Goal: Transaction & Acquisition: Purchase product/service

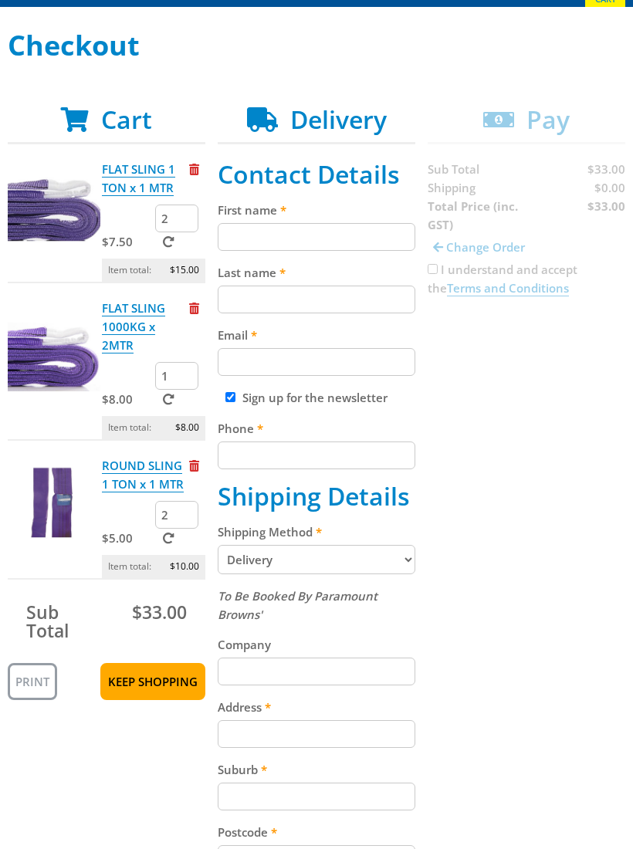
scroll to position [178, 0]
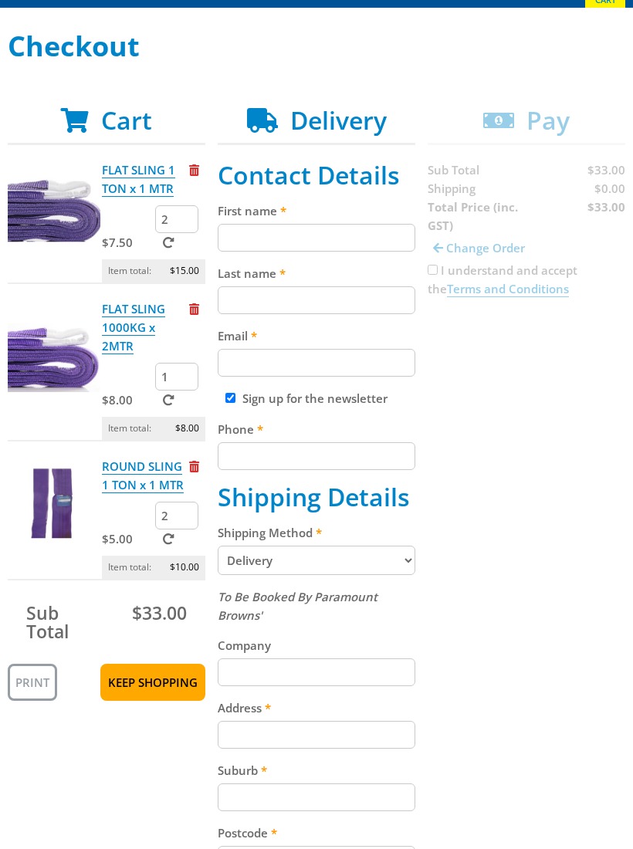
click at [413, 568] on select "Pickup from Gepps Cross Delivery" at bounding box center [317, 560] width 198 height 29
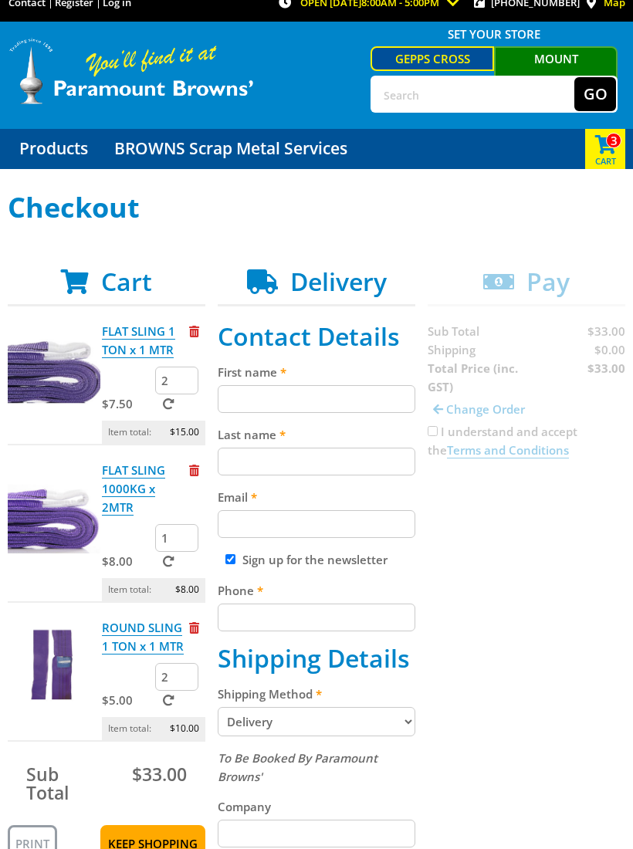
scroll to position [0, 0]
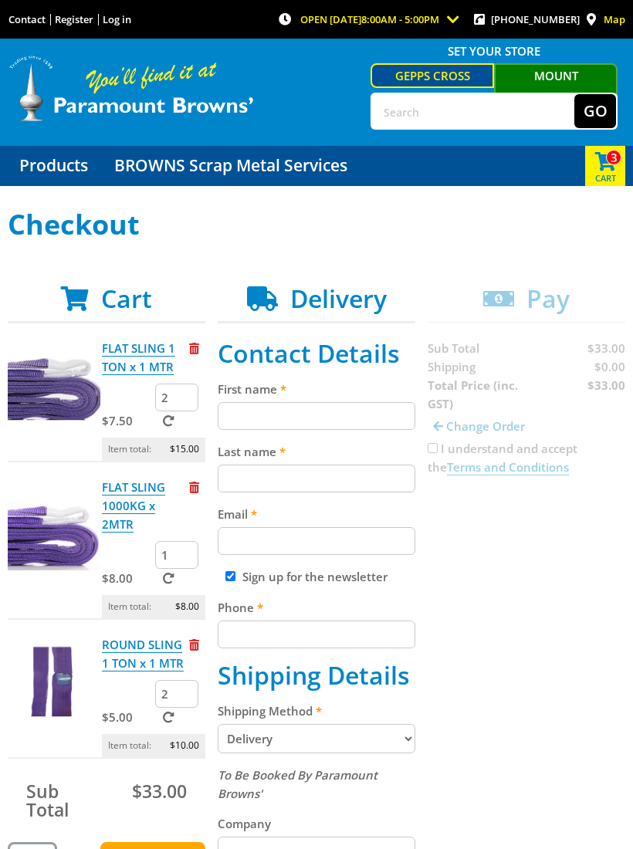
click at [197, 351] on span "Remove from cart" at bounding box center [194, 349] width 10 height 12
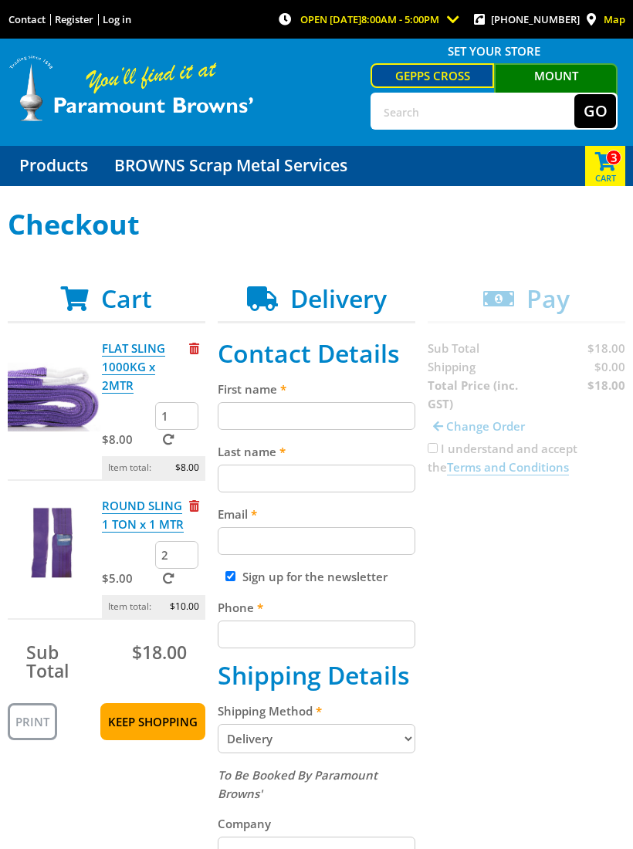
click at [602, 167] on span at bounding box center [605, 160] width 40 height 28
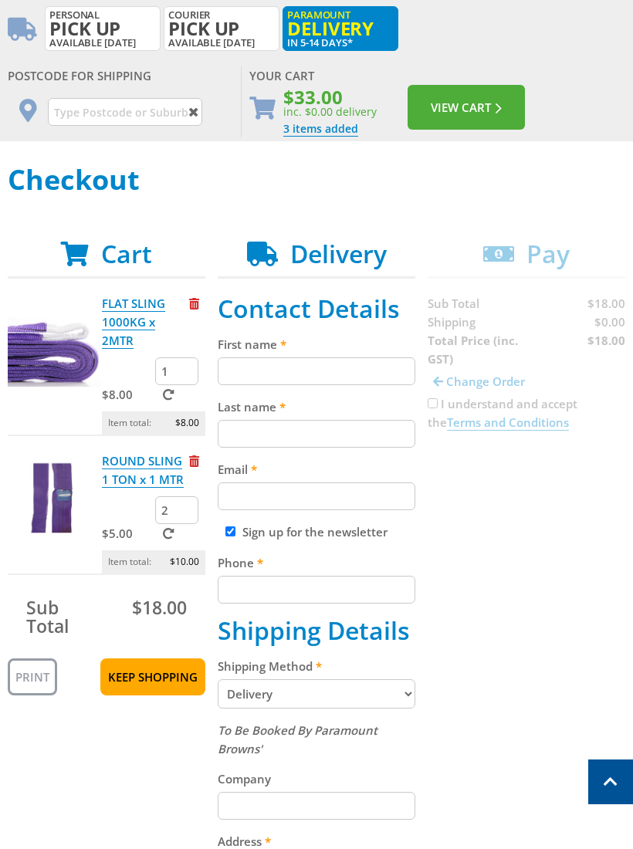
scroll to position [195, 0]
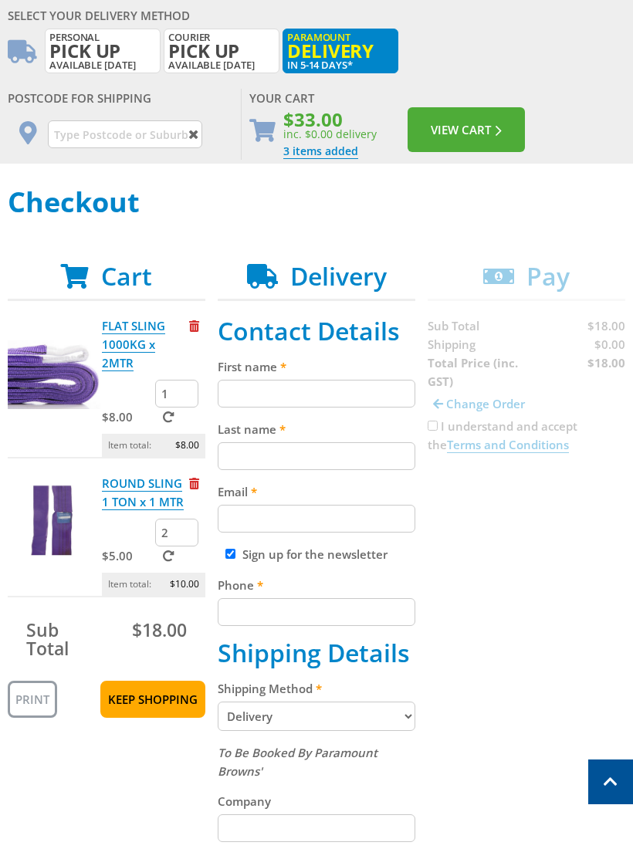
click at [172, 537] on input "2" at bounding box center [176, 533] width 43 height 28
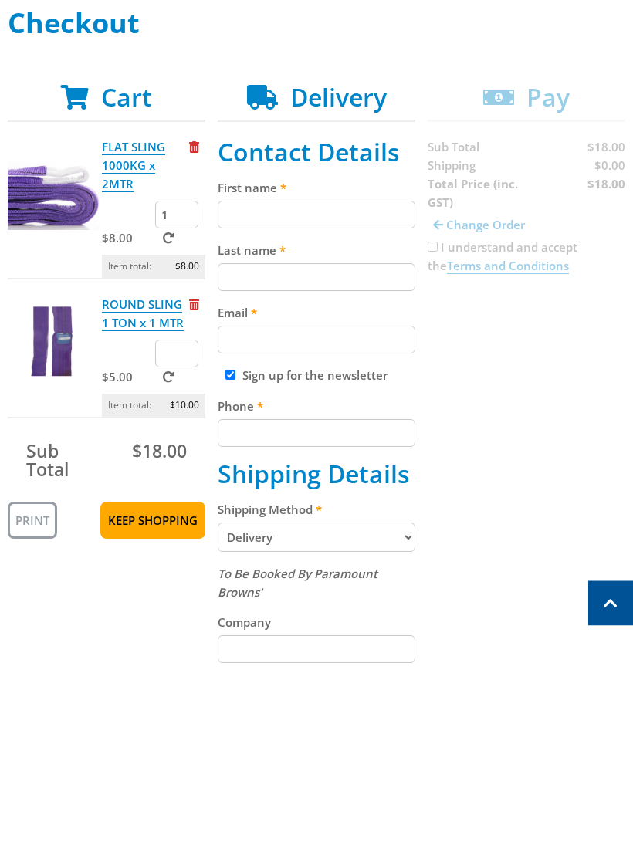
click at [183, 434] on span "$8.00" at bounding box center [187, 445] width 24 height 23
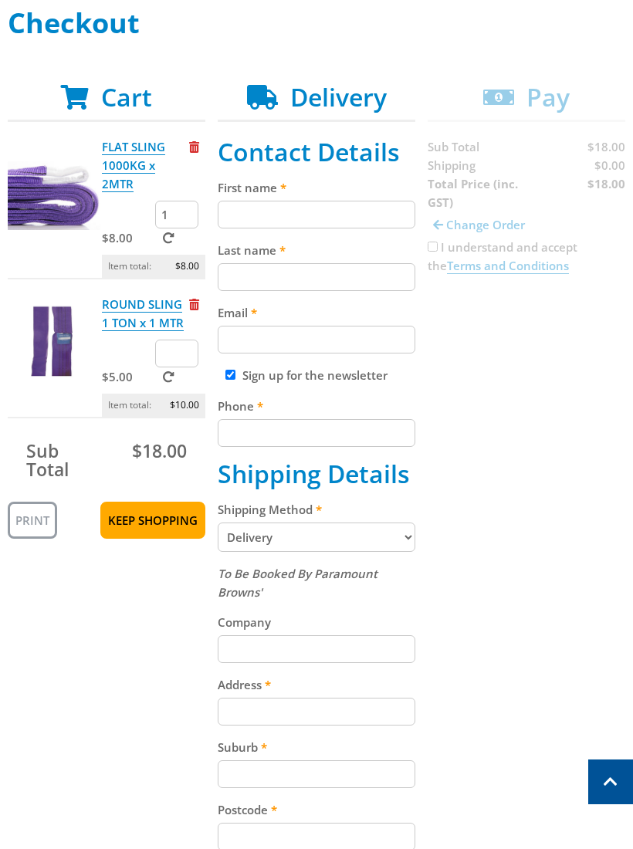
click at [167, 223] on input "1" at bounding box center [176, 215] width 43 height 28
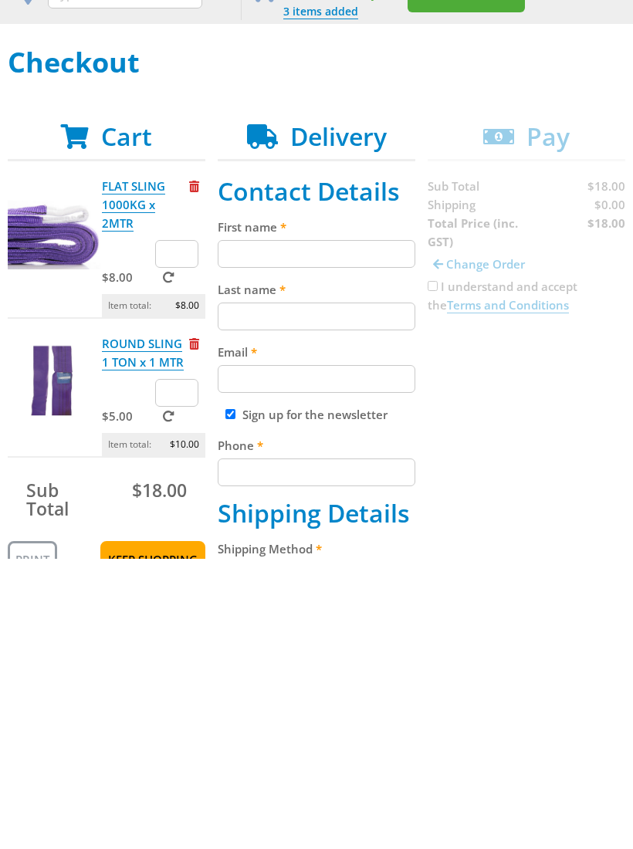
scroll to position [44, 0]
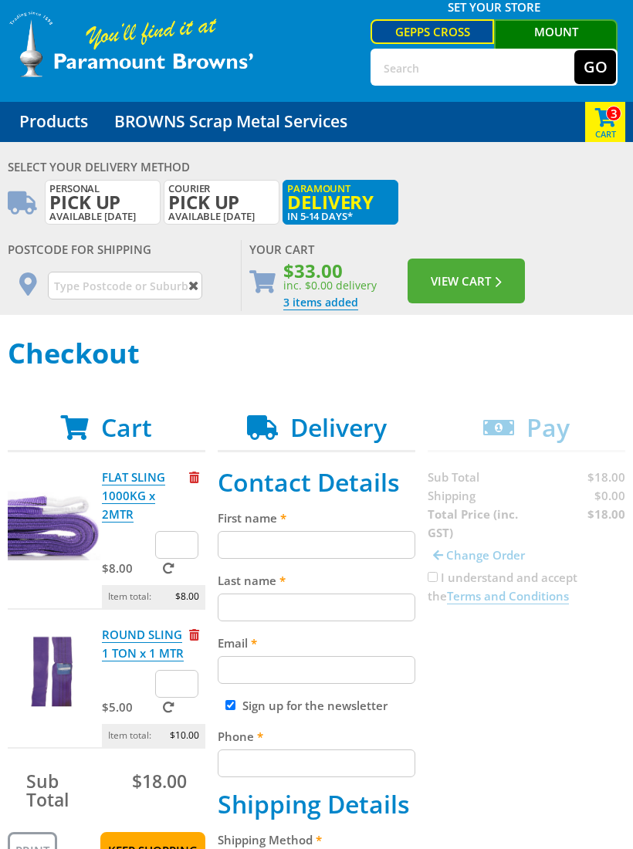
click at [606, 129] on span at bounding box center [605, 116] width 40 height 28
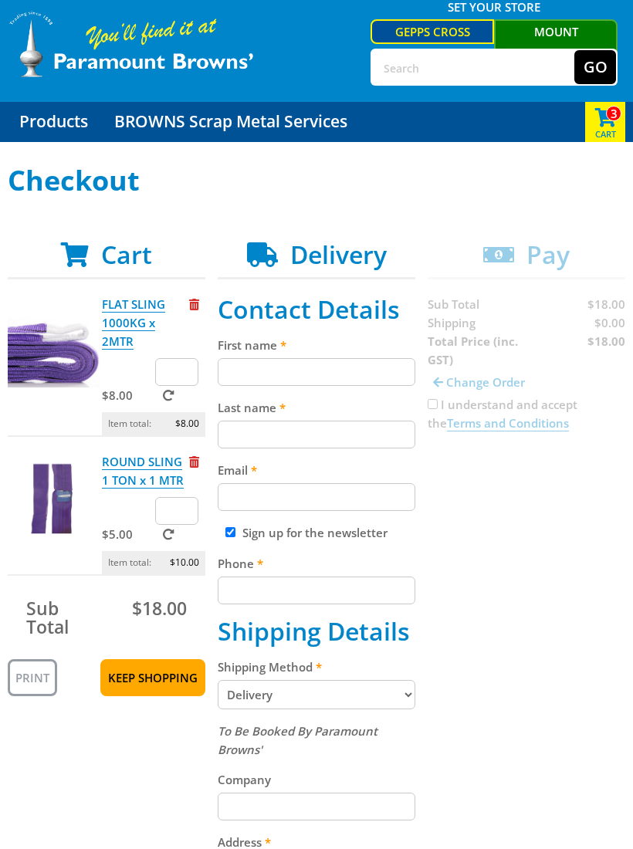
click at [609, 121] on span at bounding box center [605, 116] width 40 height 28
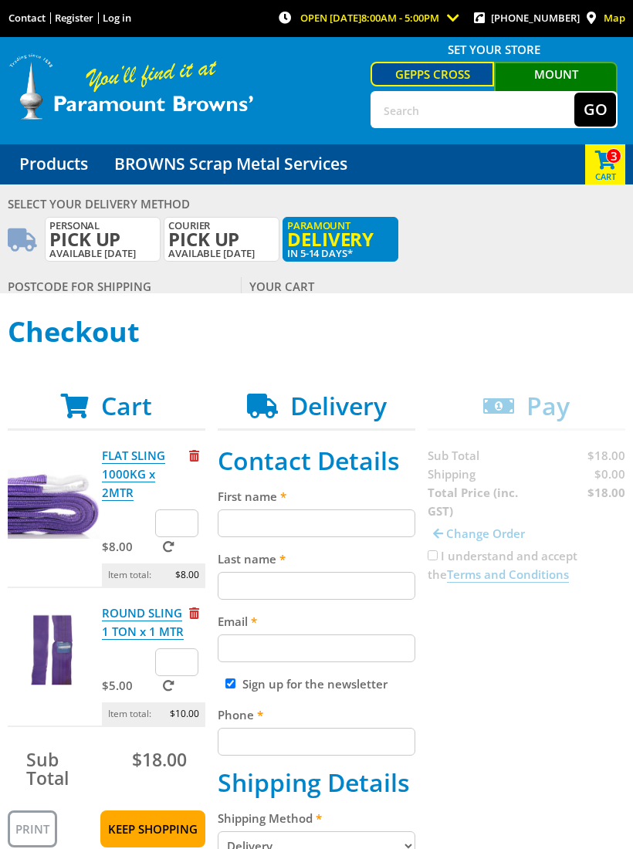
scroll to position [0, 0]
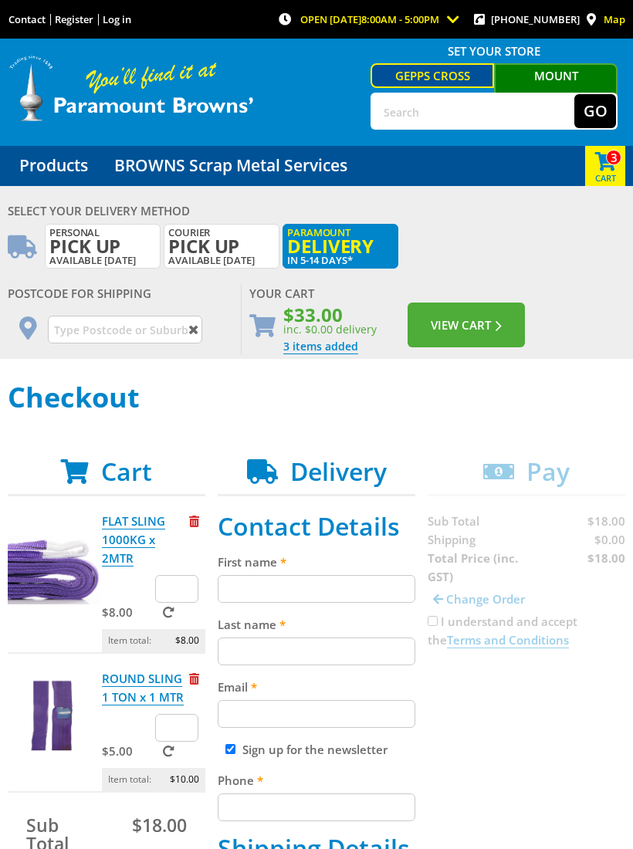
click at [316, 353] on link "3 items added" at bounding box center [320, 346] width 75 height 15
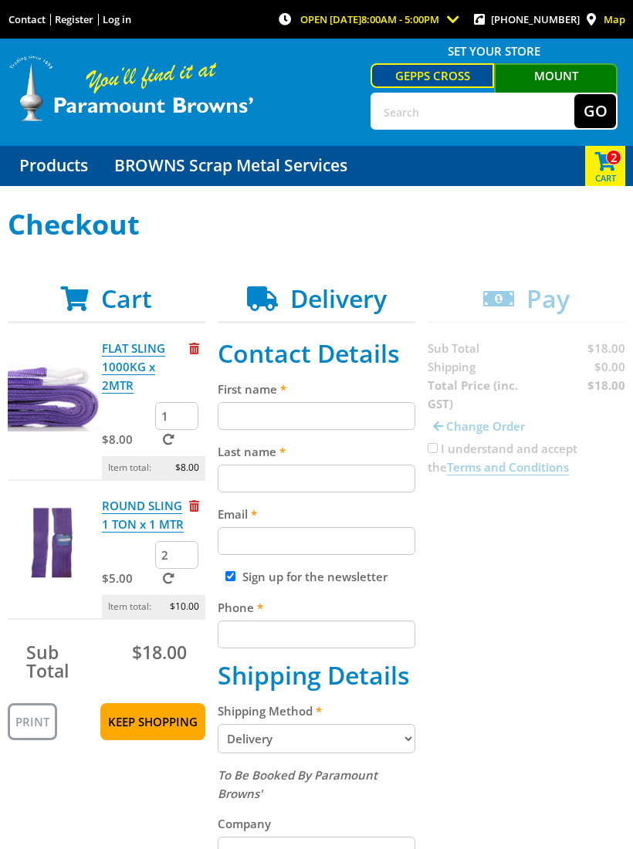
click at [193, 561] on input "2" at bounding box center [176, 555] width 43 height 28
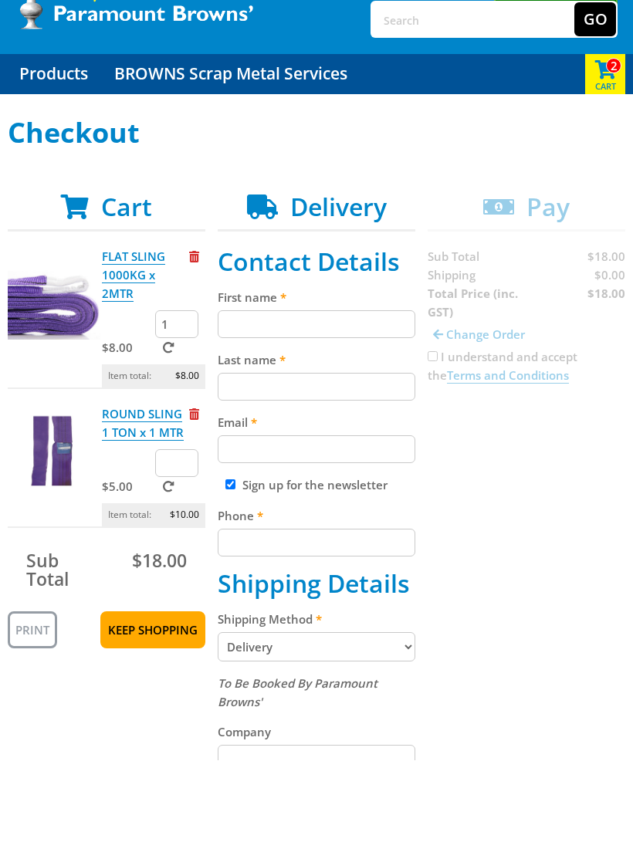
click at [181, 399] on input "1" at bounding box center [176, 413] width 43 height 28
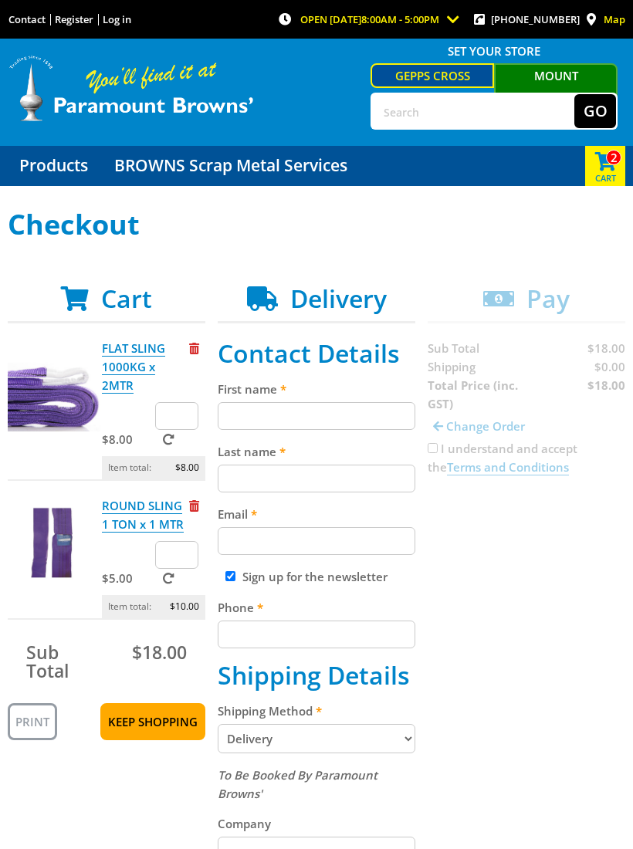
click at [612, 170] on span at bounding box center [605, 160] width 40 height 28
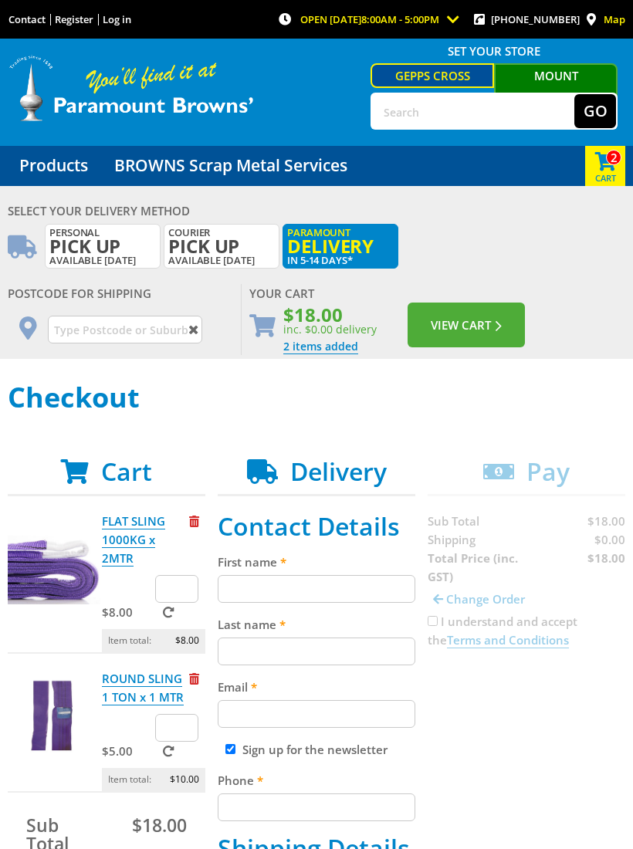
click at [325, 351] on link "2 items added" at bounding box center [320, 346] width 75 height 15
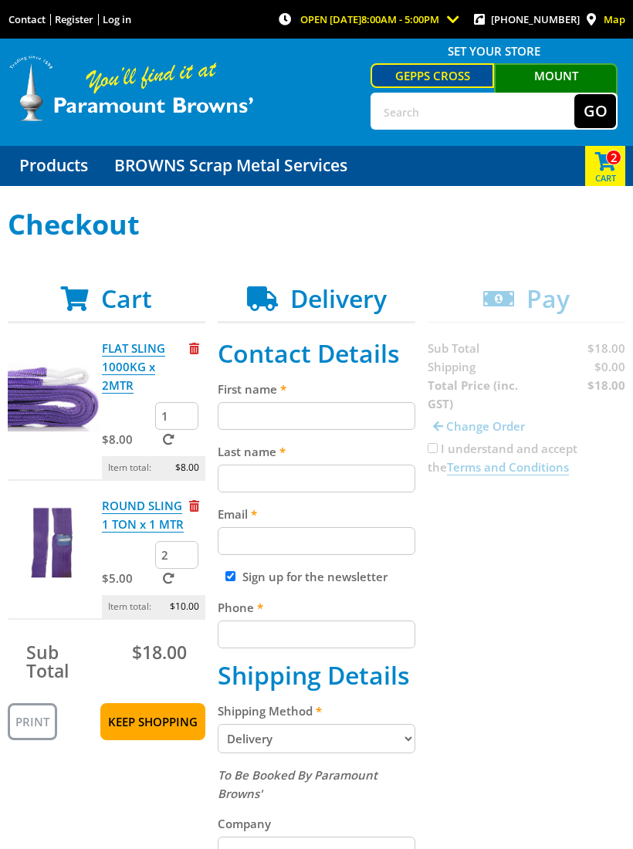
click at [612, 170] on span at bounding box center [605, 160] width 40 height 28
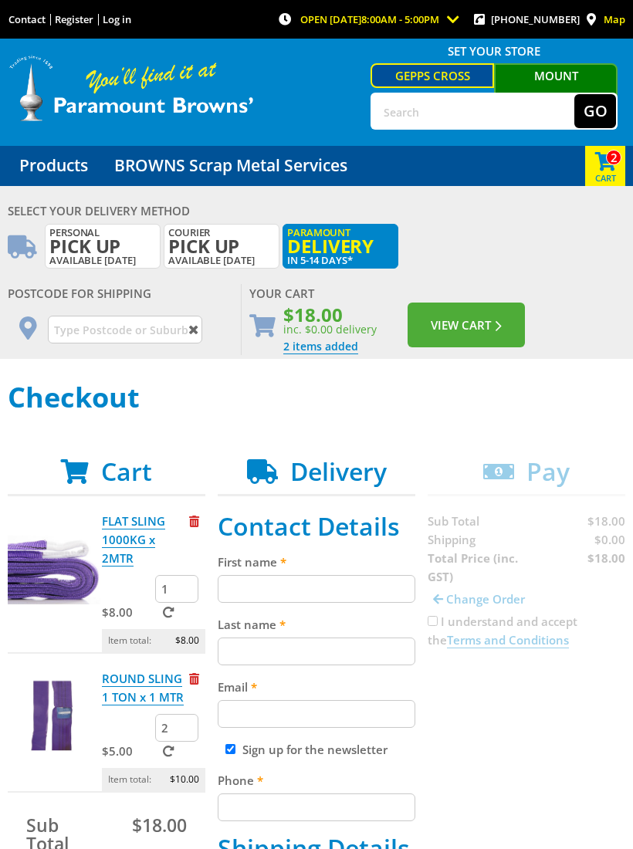
click at [612, 177] on div "2 Cart (2 items)" at bounding box center [605, 166] width 40 height 40
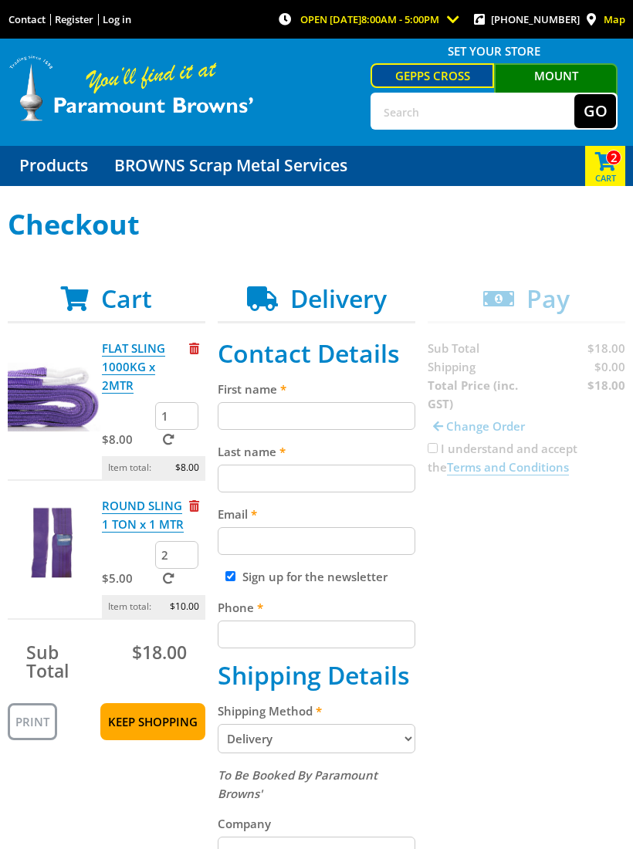
click at [171, 447] on label at bounding box center [164, 439] width 19 height 15
click at [0, 0] on input "submit" at bounding box center [0, 0] width 0 height 0
click at [193, 420] on input "1" at bounding box center [176, 416] width 43 height 28
click at [191, 560] on input "2" at bounding box center [176, 555] width 43 height 28
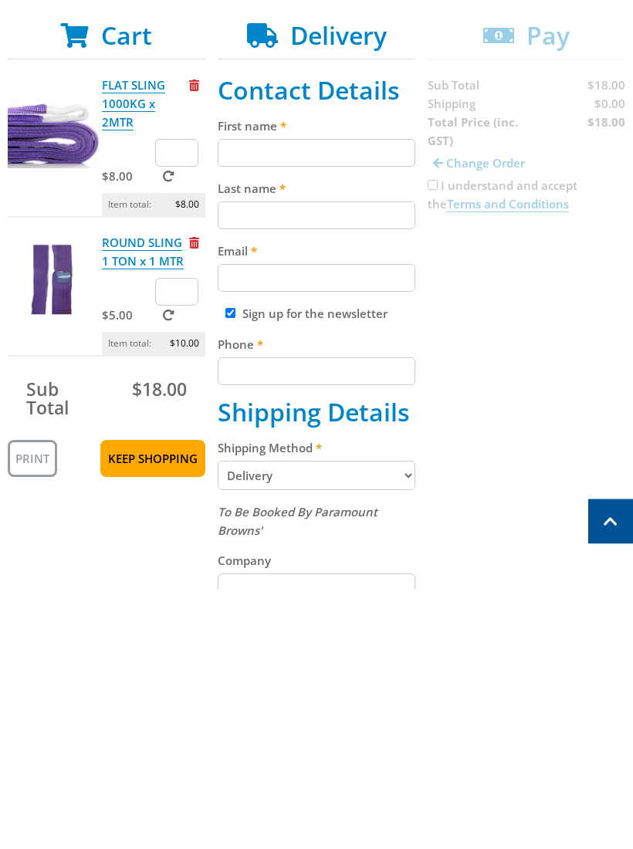
click at [198, 633] on div "Sub Total $18.00" at bounding box center [107, 659] width 198 height 53
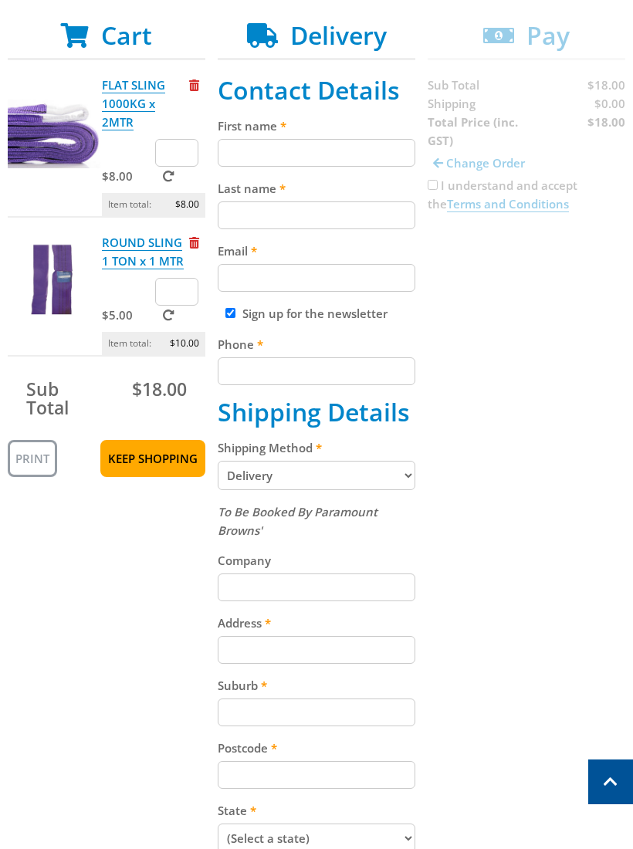
click at [108, 102] on link "FLAT SLING 1000KG x 2MTR" at bounding box center [133, 103] width 63 height 53
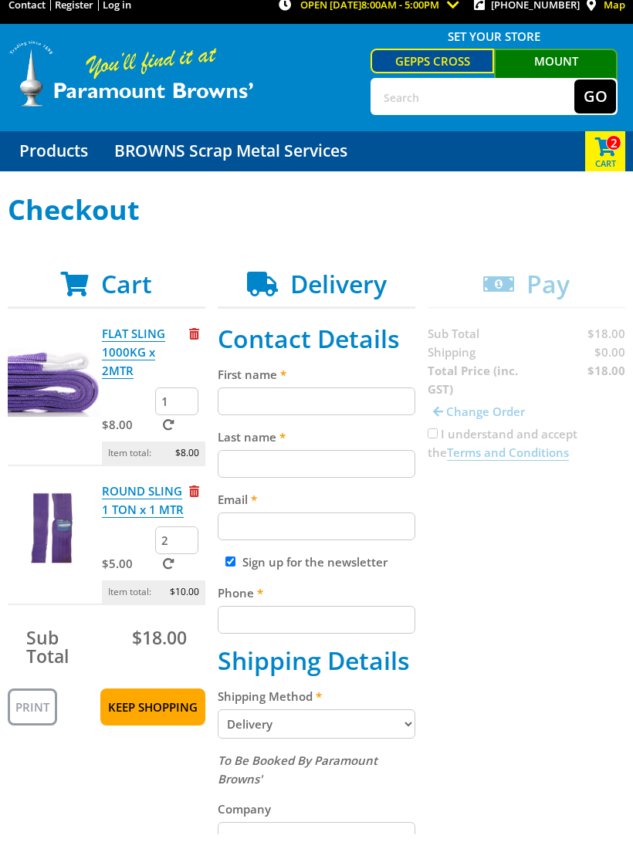
scroll to position [15, 0]
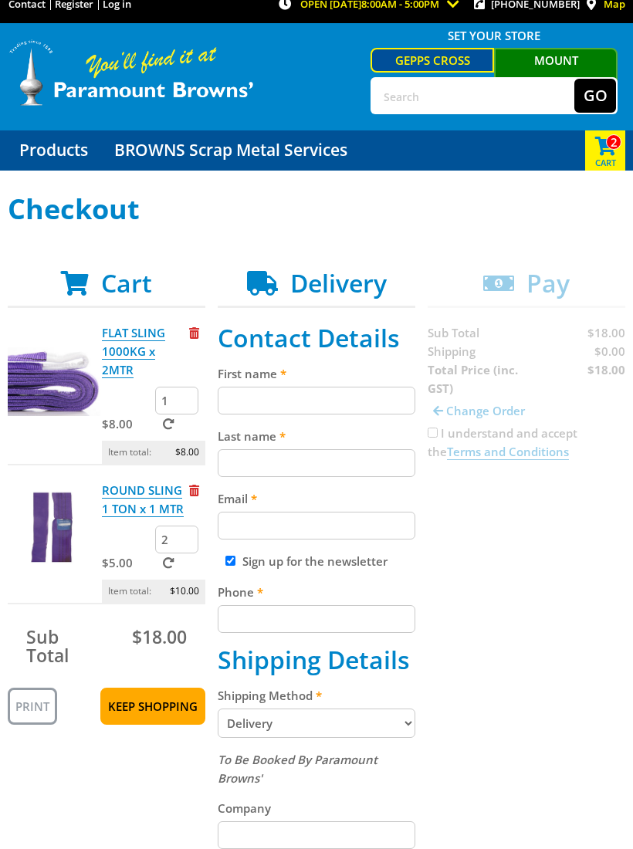
click at [487, 415] on div "Cart FLAT SLING 1000KG x 2MTR $8.00 1 Item total: $8.00 ROUND SLING 1 TON x 1 M…" at bounding box center [317, 772] width 618 height 1006
click at [548, 611] on div "Cart FLAT SLING 1000KG x 2MTR $8.00 1 Item total: $8.00 ROUND SLING 1 TON x 1 M…" at bounding box center [317, 772] width 618 height 1006
click at [551, 612] on div "Cart FLAT SLING 1000KG x 2MTR $8.00 1 Item total: $8.00 ROUND SLING 1 TON x 1 M…" at bounding box center [317, 772] width 618 height 1006
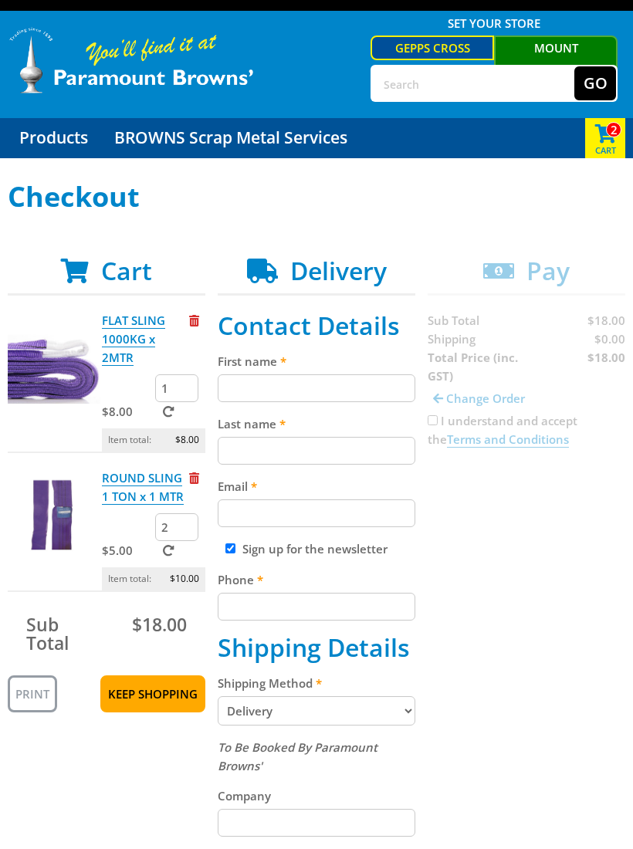
scroll to position [29, 0]
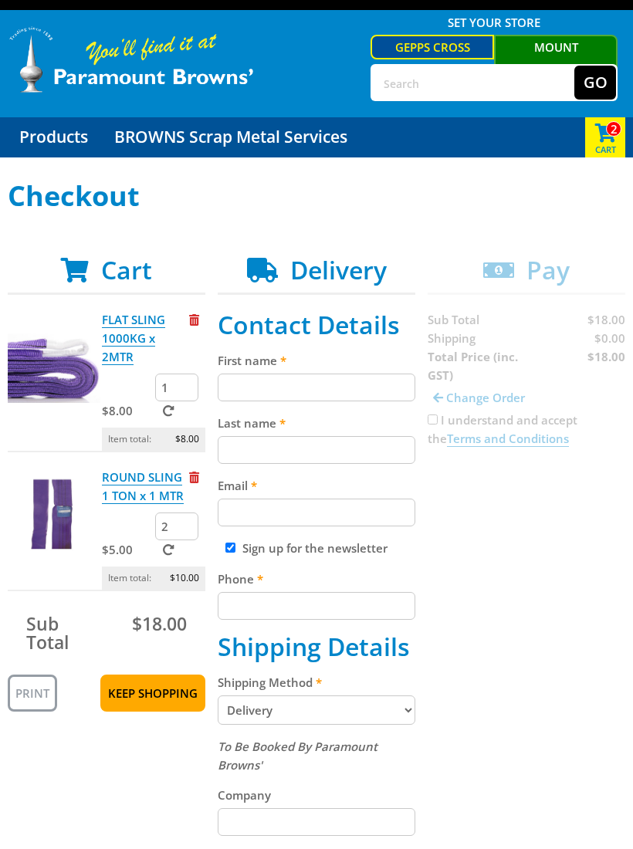
click at [129, 443] on p "Item total: $8.00" at bounding box center [153, 439] width 103 height 23
click at [120, 342] on link "FLAT SLING 1000KG x 2MTR" at bounding box center [133, 338] width 63 height 53
